Goal: Task Accomplishment & Management: Manage account settings

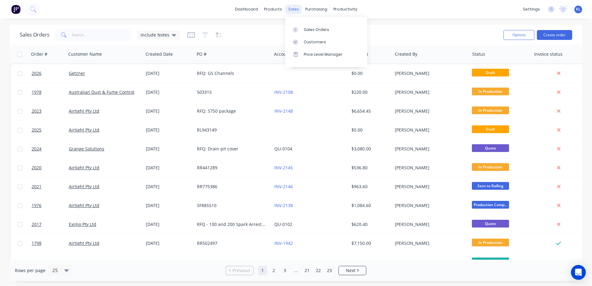
click at [289, 10] on div "sales" at bounding box center [293, 9] width 17 height 9
click at [307, 29] on div "Sales Orders" at bounding box center [316, 30] width 25 height 6
drag, startPoint x: 338, startPoint y: 11, endPoint x: 346, endPoint y: 23, distance: 14.2
click at [338, 11] on div "productivity" at bounding box center [345, 9] width 30 height 9
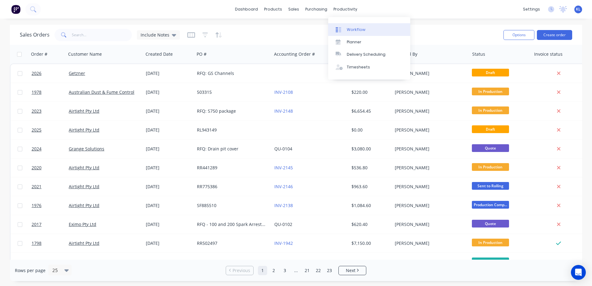
click at [352, 33] on link "Workflow" at bounding box center [369, 29] width 82 height 12
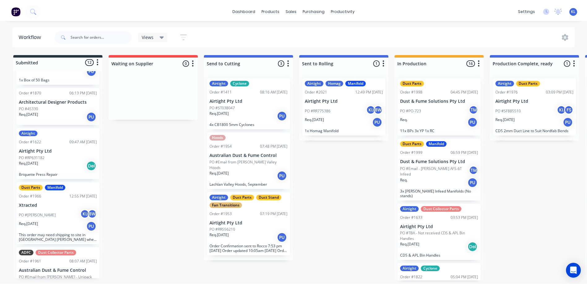
scroll to position [155, 0]
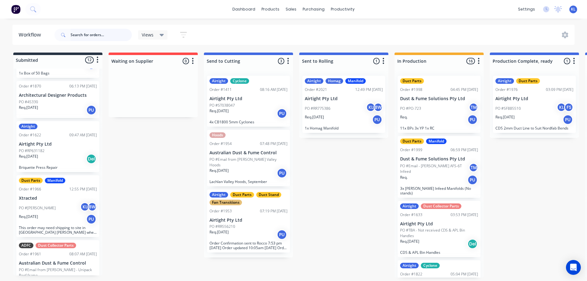
click at [101, 35] on input "text" at bounding box center [101, 35] width 61 height 12
type input "elevator"
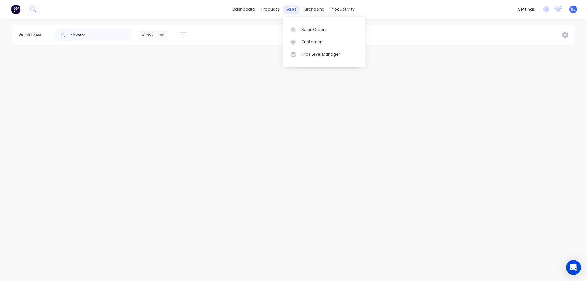
drag, startPoint x: 286, startPoint y: 9, endPoint x: 298, endPoint y: 25, distance: 20.4
click at [286, 9] on div "sales" at bounding box center [291, 9] width 17 height 9
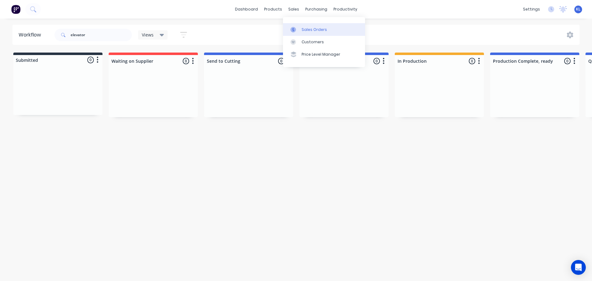
click at [298, 25] on link "Sales Orders" at bounding box center [324, 29] width 82 height 12
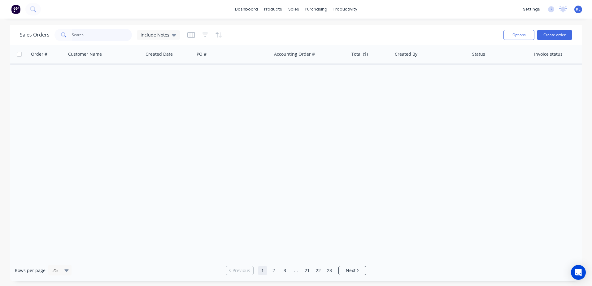
click at [72, 38] on input "text" at bounding box center [102, 35] width 60 height 12
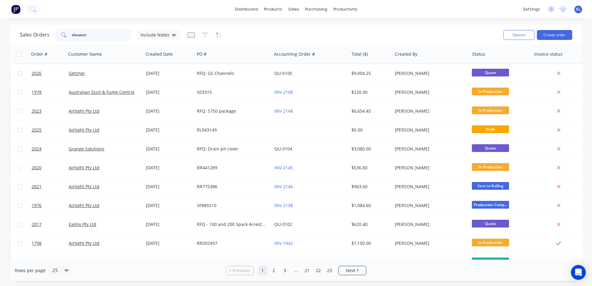
type input "elevator"
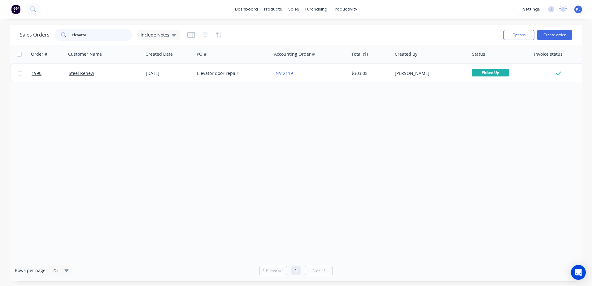
drag, startPoint x: 92, startPoint y: 37, endPoint x: 63, endPoint y: 41, distance: 29.4
click at [63, 41] on div "elevator" at bounding box center [92, 35] width 77 height 12
type input "steel renew"
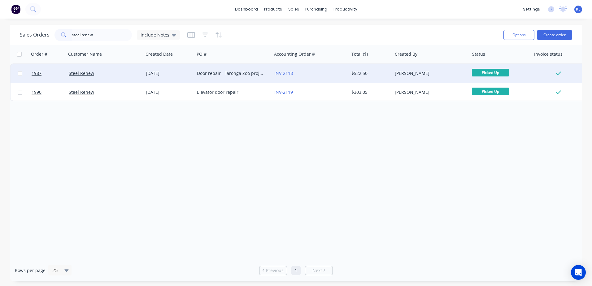
click at [120, 73] on div "Steel Renew" at bounding box center [103, 73] width 69 height 6
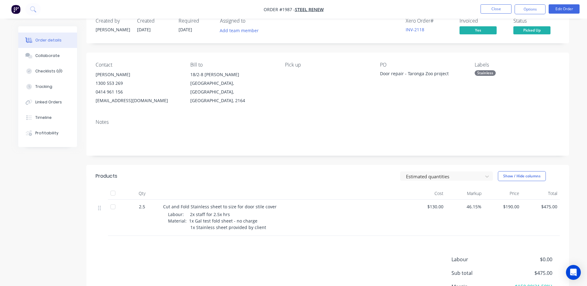
scroll to position [31, 0]
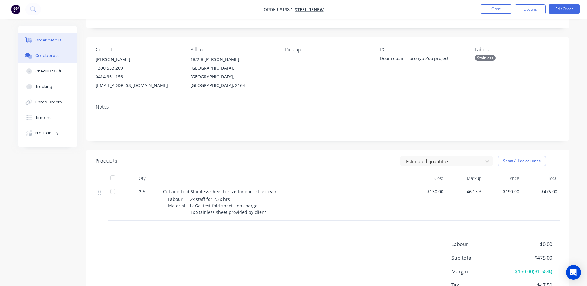
click at [42, 57] on div "Collaborate" at bounding box center [47, 56] width 24 height 6
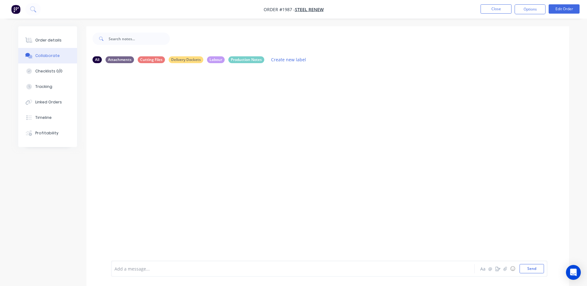
click at [140, 268] on div at bounding box center [276, 269] width 322 height 7
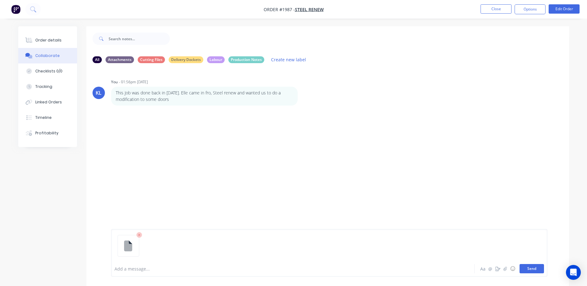
click at [532, 272] on button "Send" at bounding box center [532, 268] width 24 height 9
click at [138, 236] on icon at bounding box center [140, 235] width 6 height 6
click at [542, 269] on button "Send" at bounding box center [532, 268] width 24 height 9
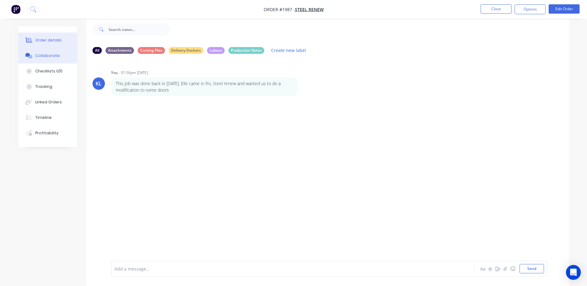
click at [56, 40] on div "Order details" at bounding box center [48, 40] width 26 height 6
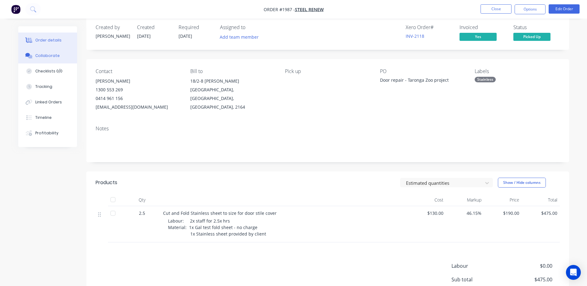
click at [48, 59] on button "Collaborate" at bounding box center [47, 55] width 59 height 15
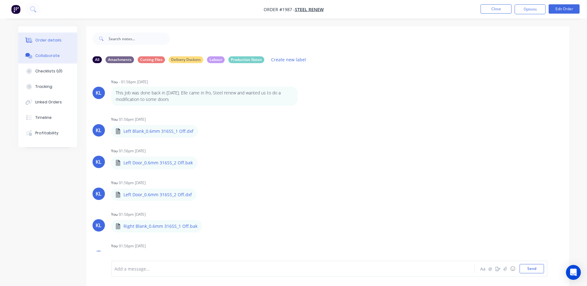
click at [40, 47] on button "Order details" at bounding box center [47, 40] width 59 height 15
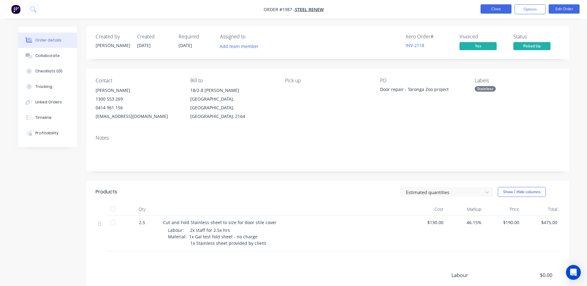
click at [499, 10] on button "Close" at bounding box center [496, 8] width 31 height 9
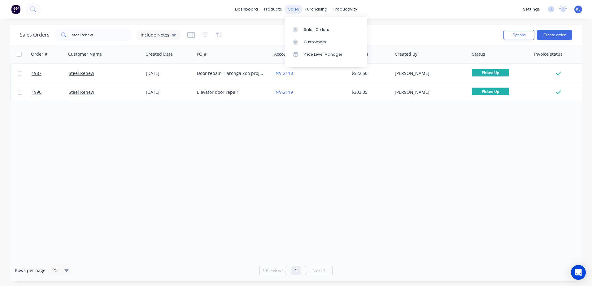
click at [291, 8] on div "sales" at bounding box center [293, 9] width 17 height 9
click at [310, 29] on div "Sales Orders" at bounding box center [316, 30] width 25 height 6
click at [342, 9] on div "productivity" at bounding box center [345, 9] width 30 height 9
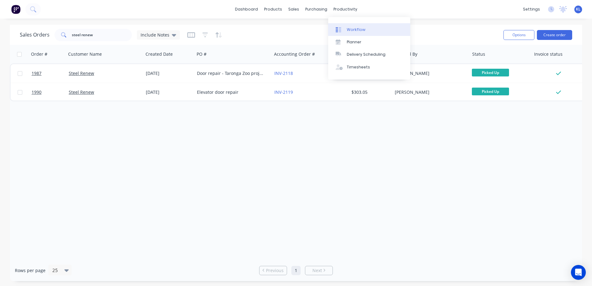
click at [356, 33] on link "Workflow" at bounding box center [369, 29] width 82 height 12
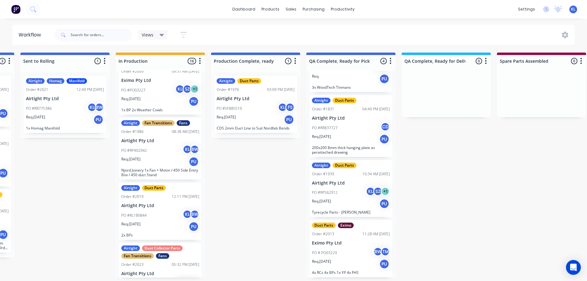
scroll to position [495, 0]
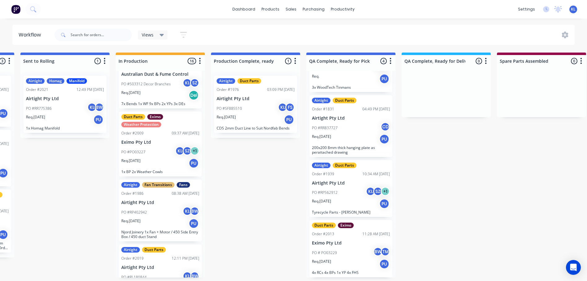
click at [156, 140] on p "Eximo Pty Ltd" at bounding box center [160, 142] width 78 height 5
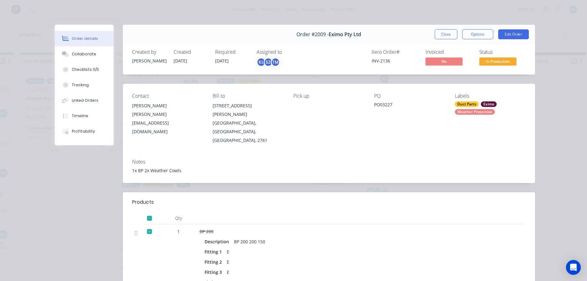
click at [493, 57] on div "Status In Production" at bounding box center [503, 58] width 46 height 18
click at [494, 60] on span "In Production" at bounding box center [498, 62] width 37 height 8
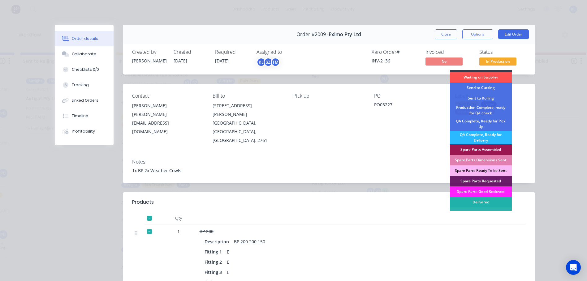
scroll to position [14, 0]
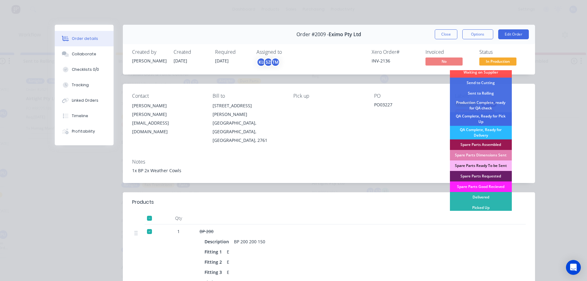
click at [490, 118] on div "QA Complete, Ready for Pick Up" at bounding box center [481, 119] width 62 height 14
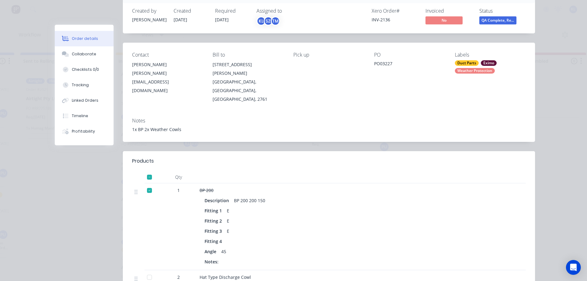
scroll to position [0, 0]
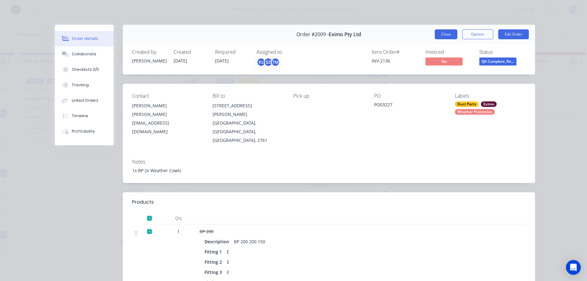
click at [446, 36] on button "Close" at bounding box center [446, 34] width 23 height 10
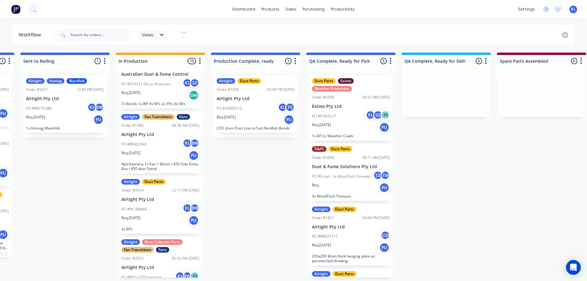
click at [354, 111] on div "PO #PO03227 KL SZ + 1" at bounding box center [351, 117] width 78 height 12
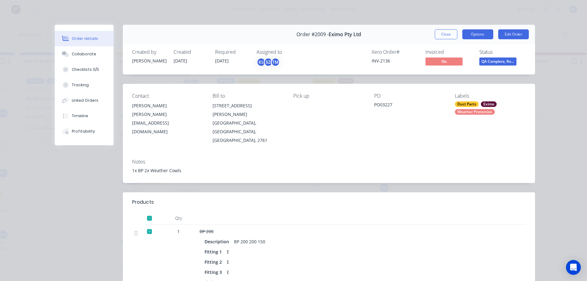
click at [485, 38] on button "Options" at bounding box center [478, 34] width 31 height 10
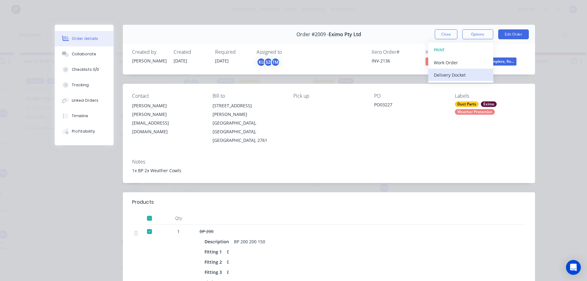
click at [457, 70] on button "Delivery Docket" at bounding box center [460, 75] width 65 height 12
click at [453, 72] on div "Standard" at bounding box center [461, 75] width 54 height 9
click at [442, 38] on button "Close" at bounding box center [446, 34] width 23 height 10
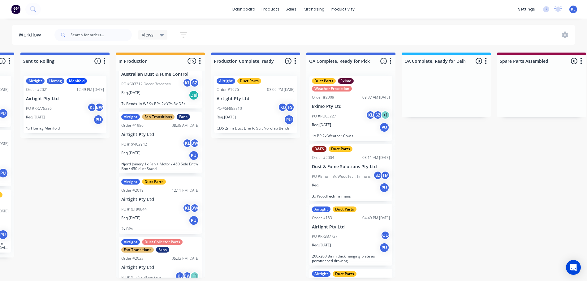
click at [458, 194] on div "Submitted 12 Status colour #273444 hex #273444 Save Cancel Summaries Total orde…" at bounding box center [412, 165] width 1392 height 225
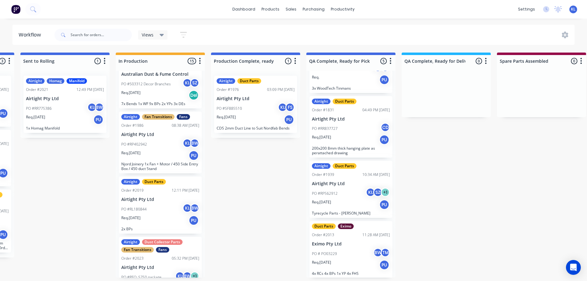
scroll to position [109, 0]
click at [347, 242] on p "Eximo Pty Ltd" at bounding box center [351, 243] width 78 height 5
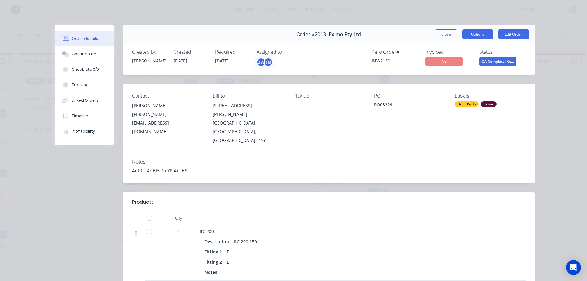
click at [476, 32] on button "Options" at bounding box center [478, 34] width 31 height 10
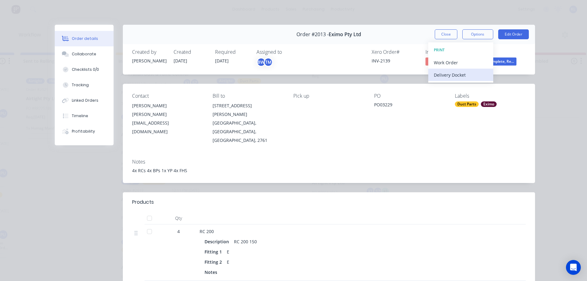
click at [458, 74] on div "Delivery Docket" at bounding box center [461, 75] width 54 height 9
click at [453, 74] on div "Standard" at bounding box center [461, 75] width 54 height 9
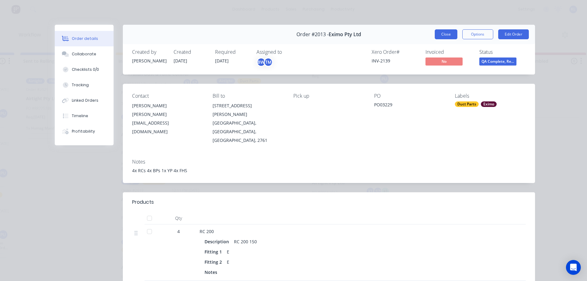
click at [439, 35] on button "Close" at bounding box center [446, 34] width 23 height 10
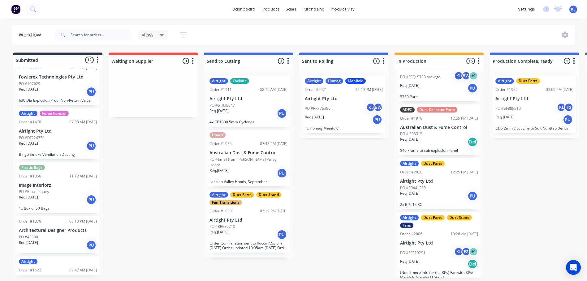
scroll to position [0, 0]
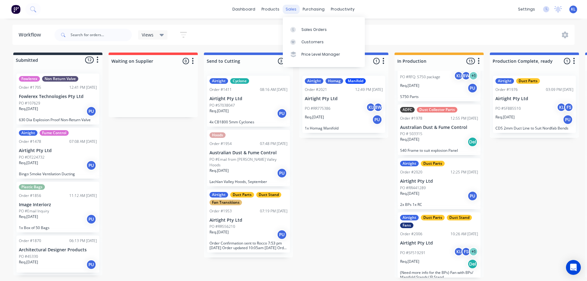
click at [285, 6] on div "sales" at bounding box center [291, 9] width 17 height 9
click at [315, 29] on div "Sales Orders" at bounding box center [314, 30] width 25 height 6
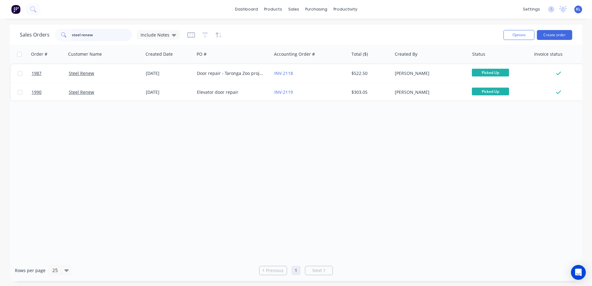
drag, startPoint x: 106, startPoint y: 38, endPoint x: -115, endPoint y: 40, distance: 221.1
click at [0, 40] on html "dashboard products sales purchasing productivity dashboard products Product Cat…" at bounding box center [296, 143] width 592 height 286
click at [340, 10] on div "productivity" at bounding box center [345, 9] width 30 height 9
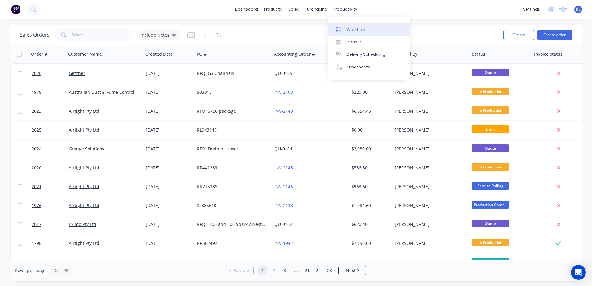
click at [355, 31] on div "Workflow" at bounding box center [356, 30] width 19 height 6
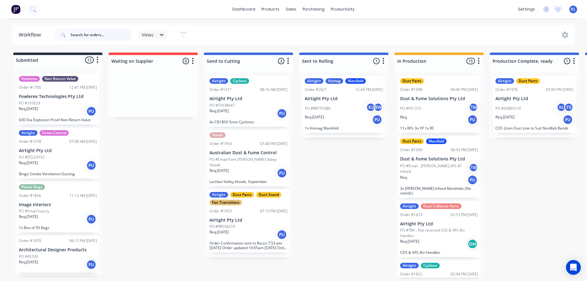
click at [91, 37] on input "text" at bounding box center [101, 35] width 61 height 12
